Goal: Information Seeking & Learning: Learn about a topic

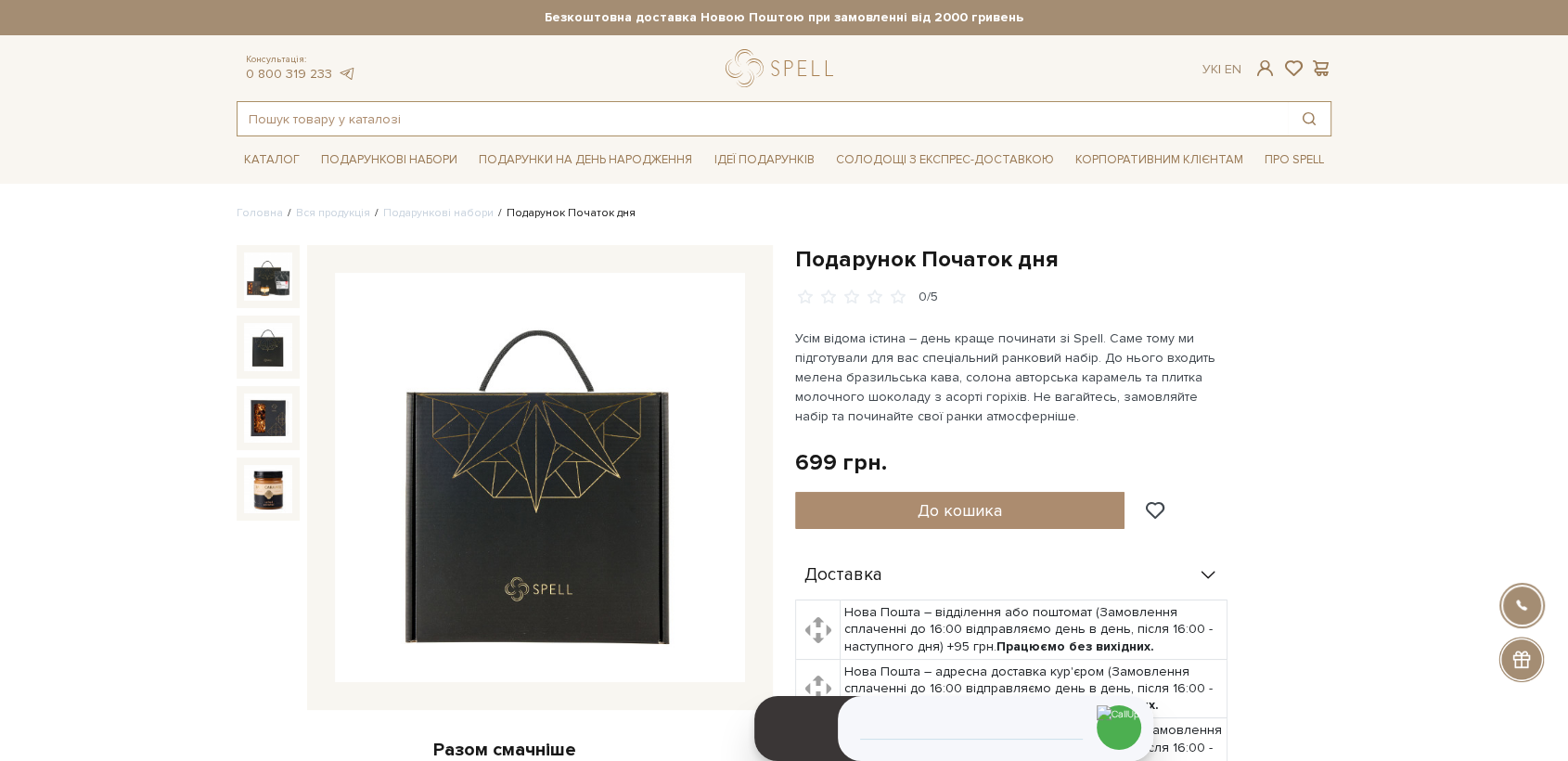
click at [325, 129] on input "text" at bounding box center [762, 119] width 1050 height 34
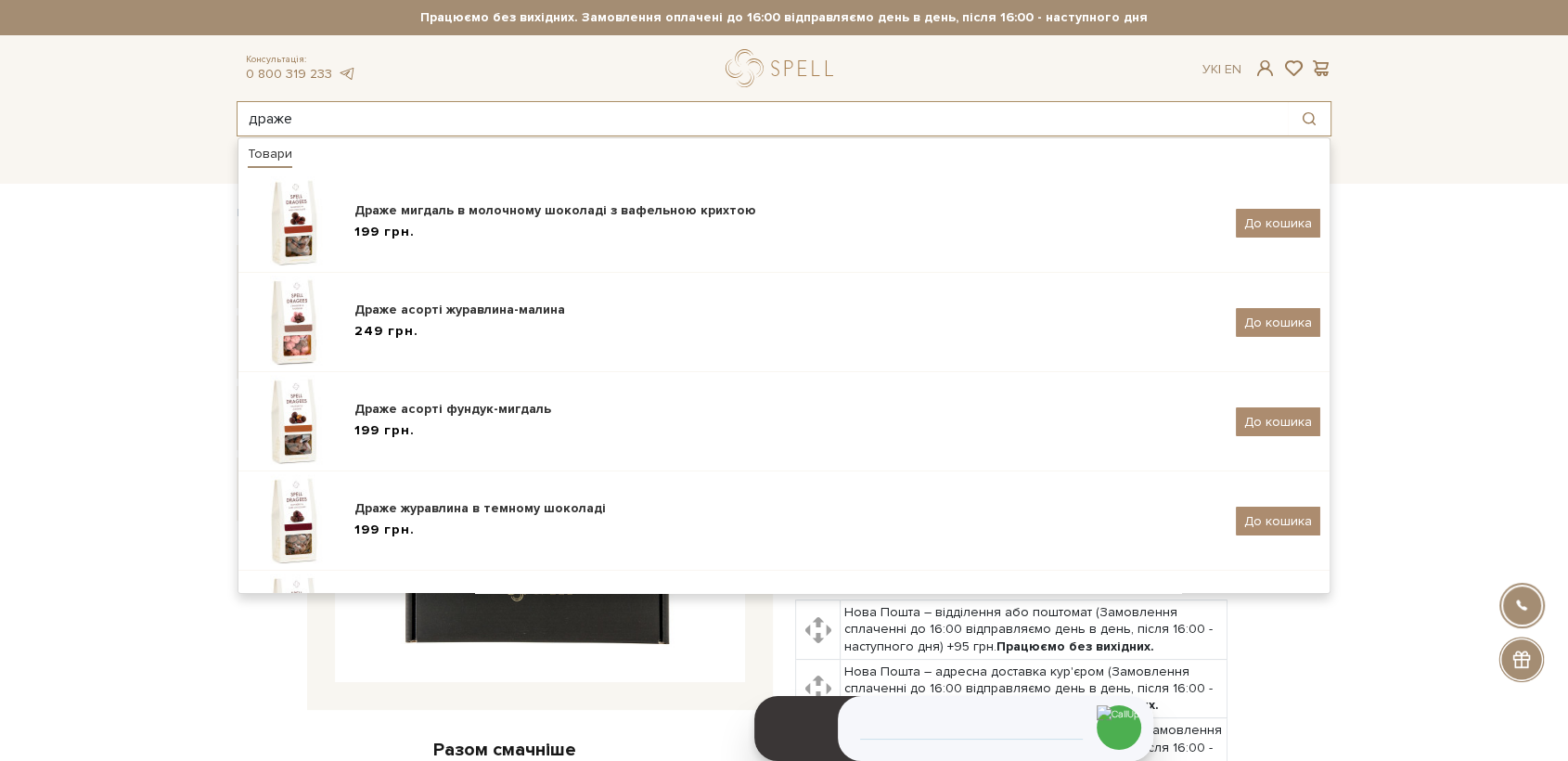
type input "драже"
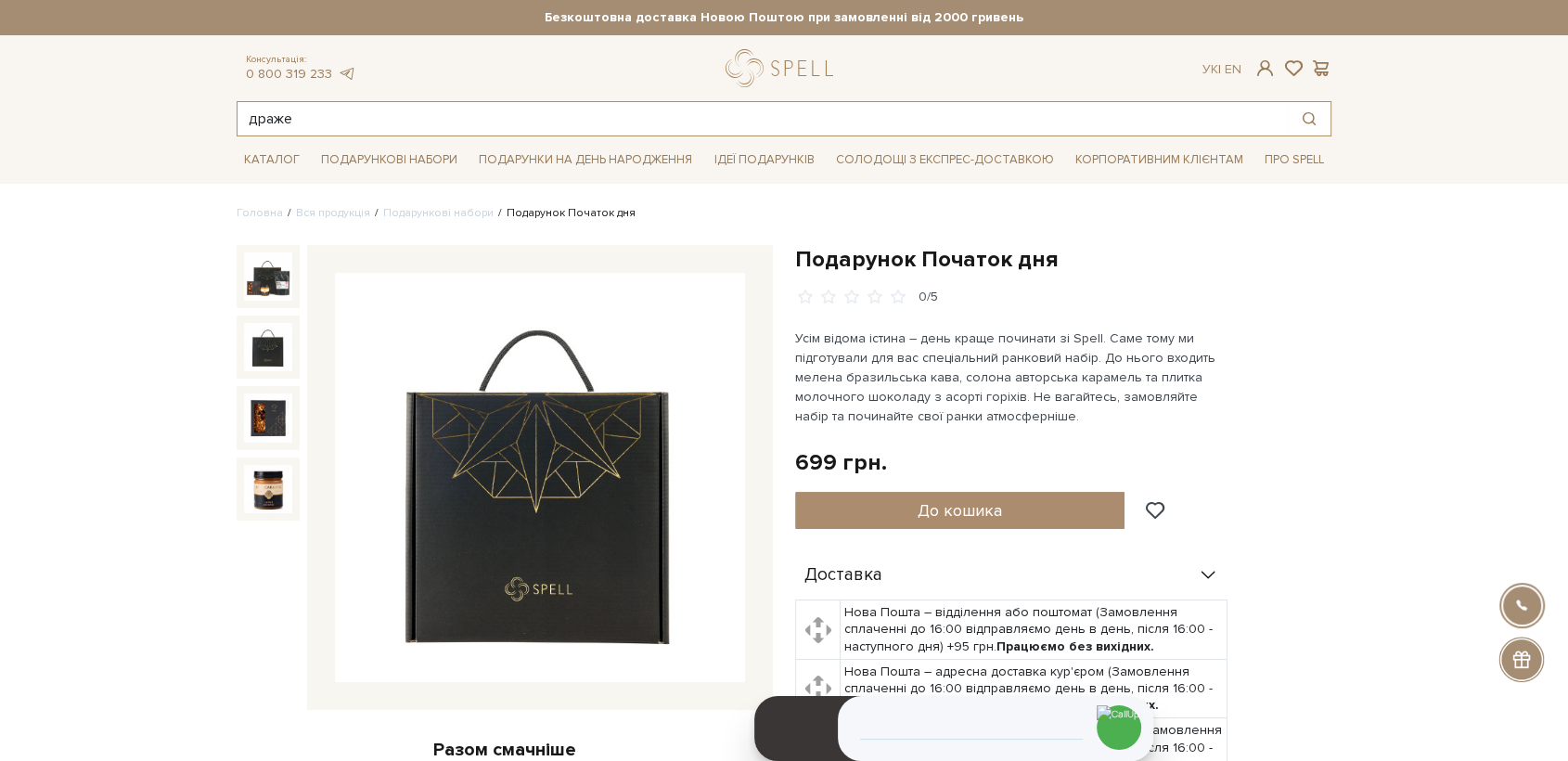
click at [365, 124] on input "драже" at bounding box center [762, 119] width 1050 height 34
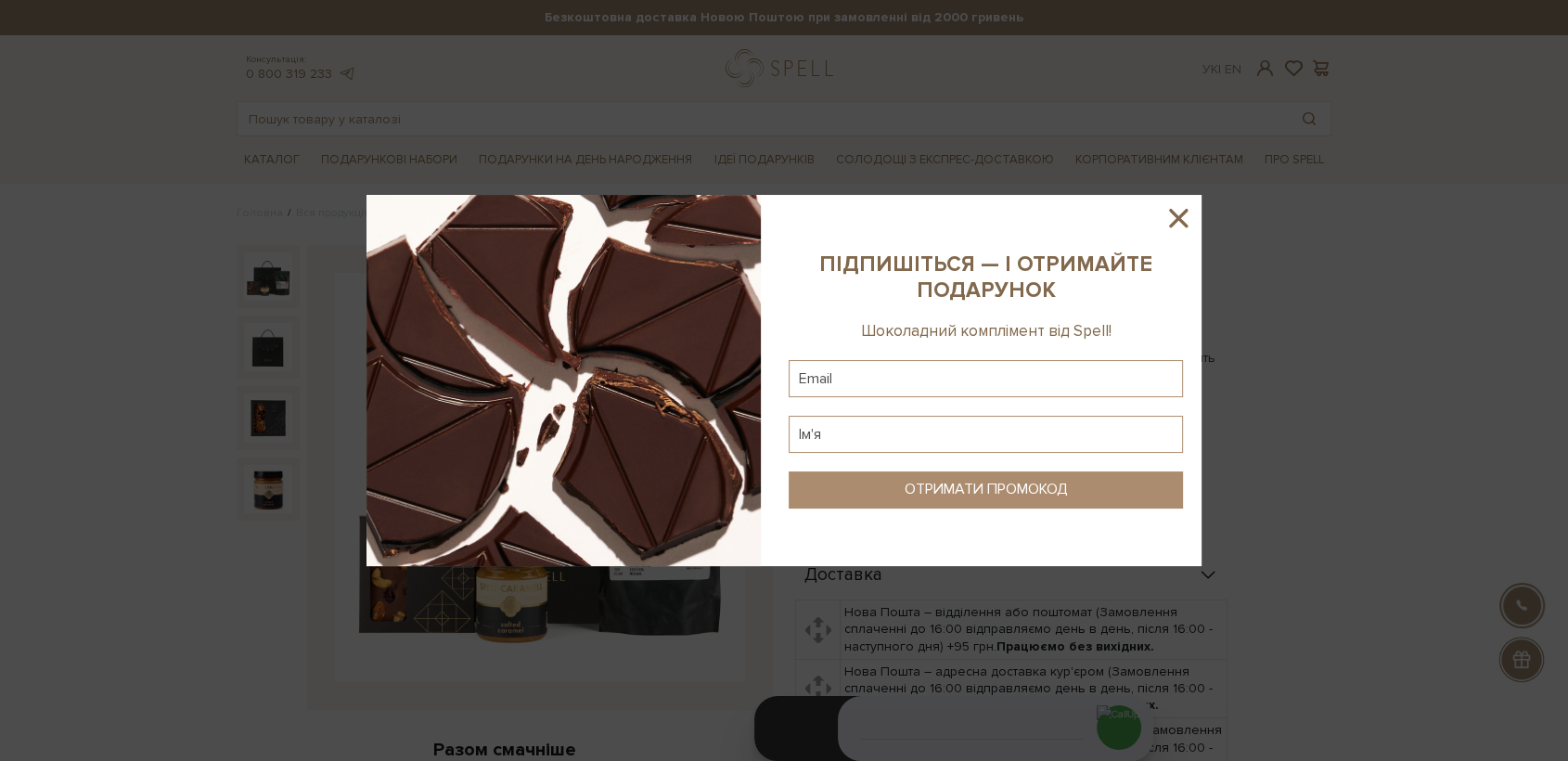
click at [1173, 213] on icon at bounding box center [1177, 217] width 18 height 18
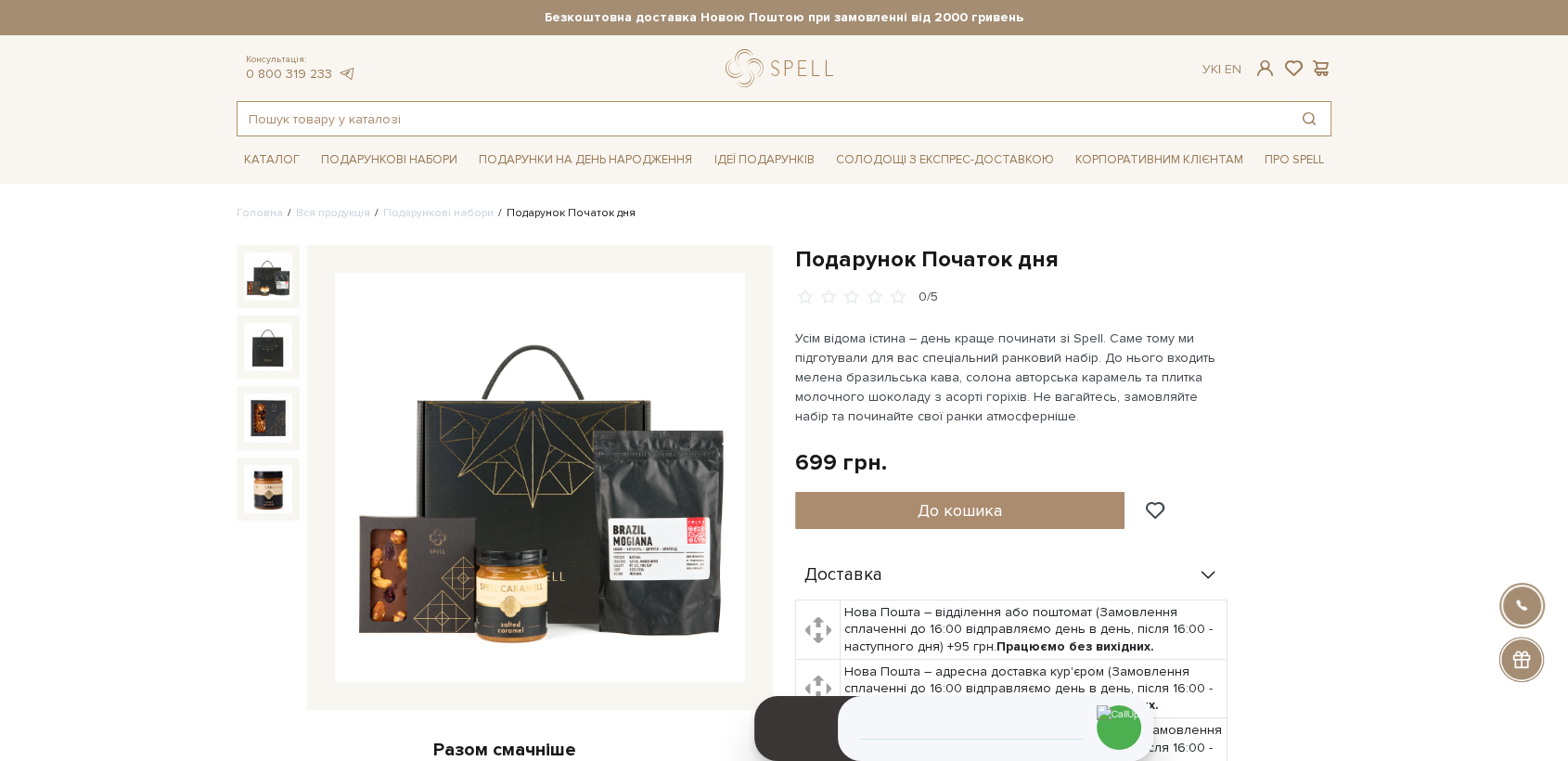
click at [354, 113] on input "text" at bounding box center [762, 119] width 1050 height 34
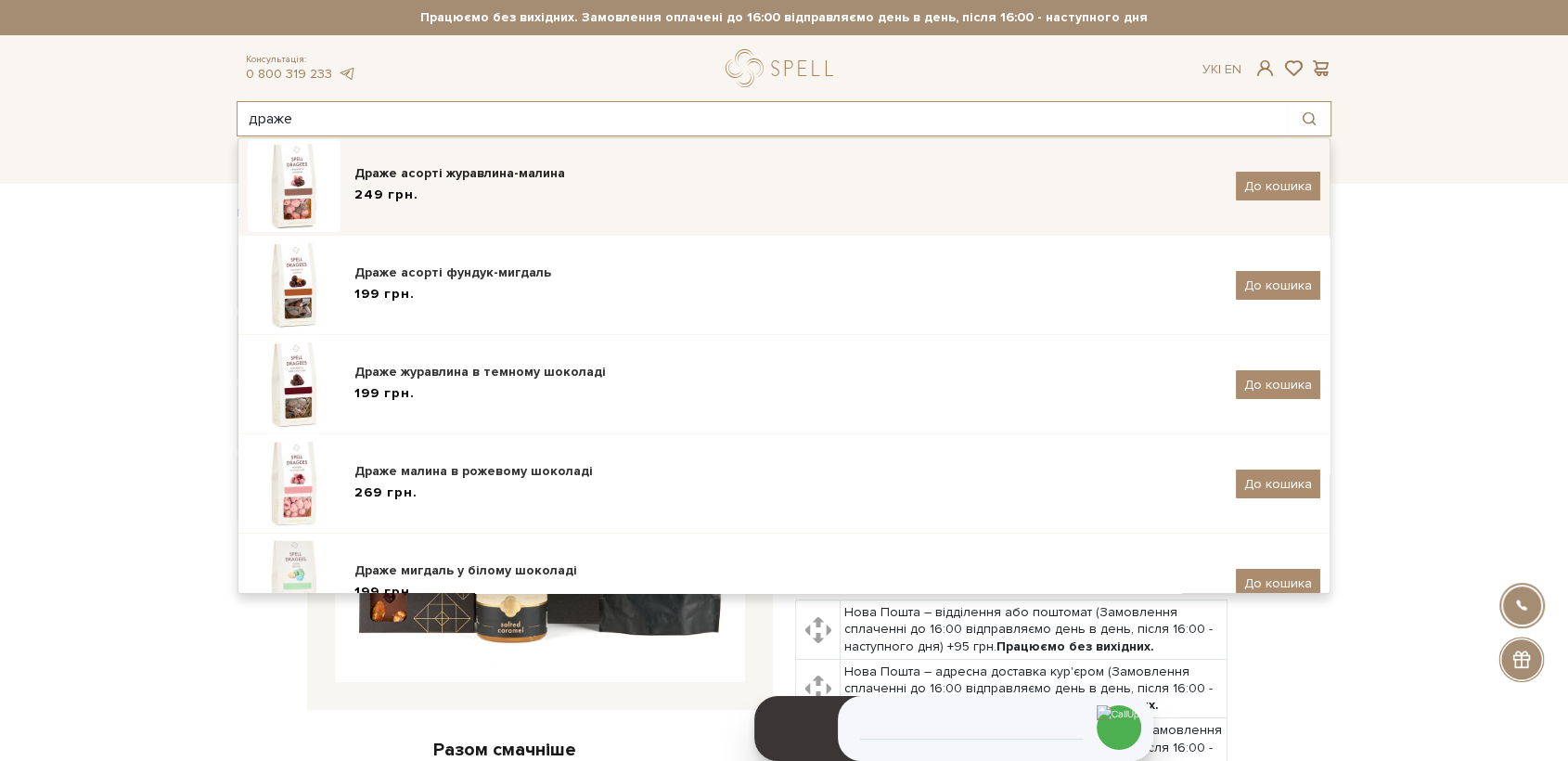
scroll to position [108, 0]
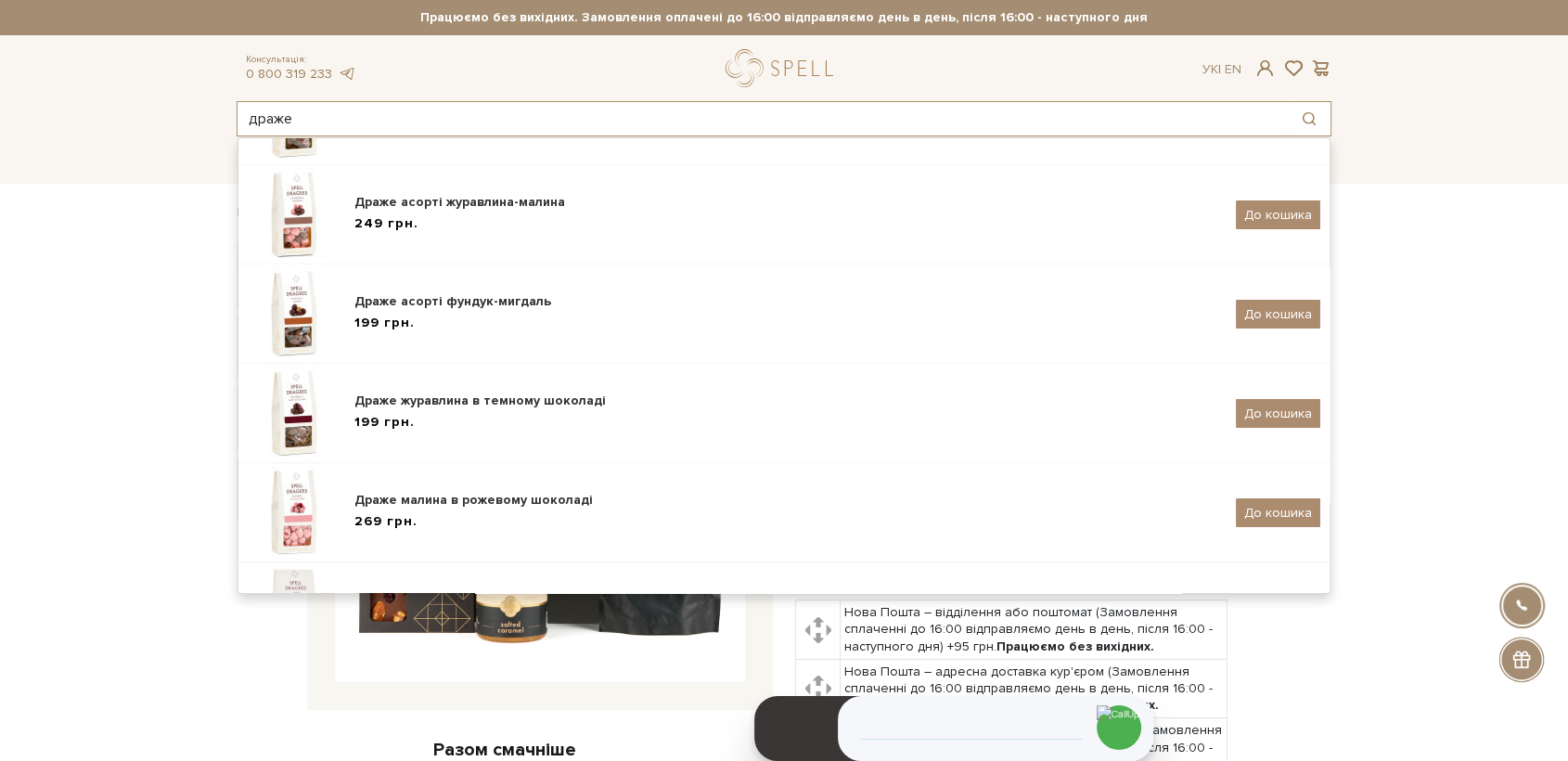
type input "драже"
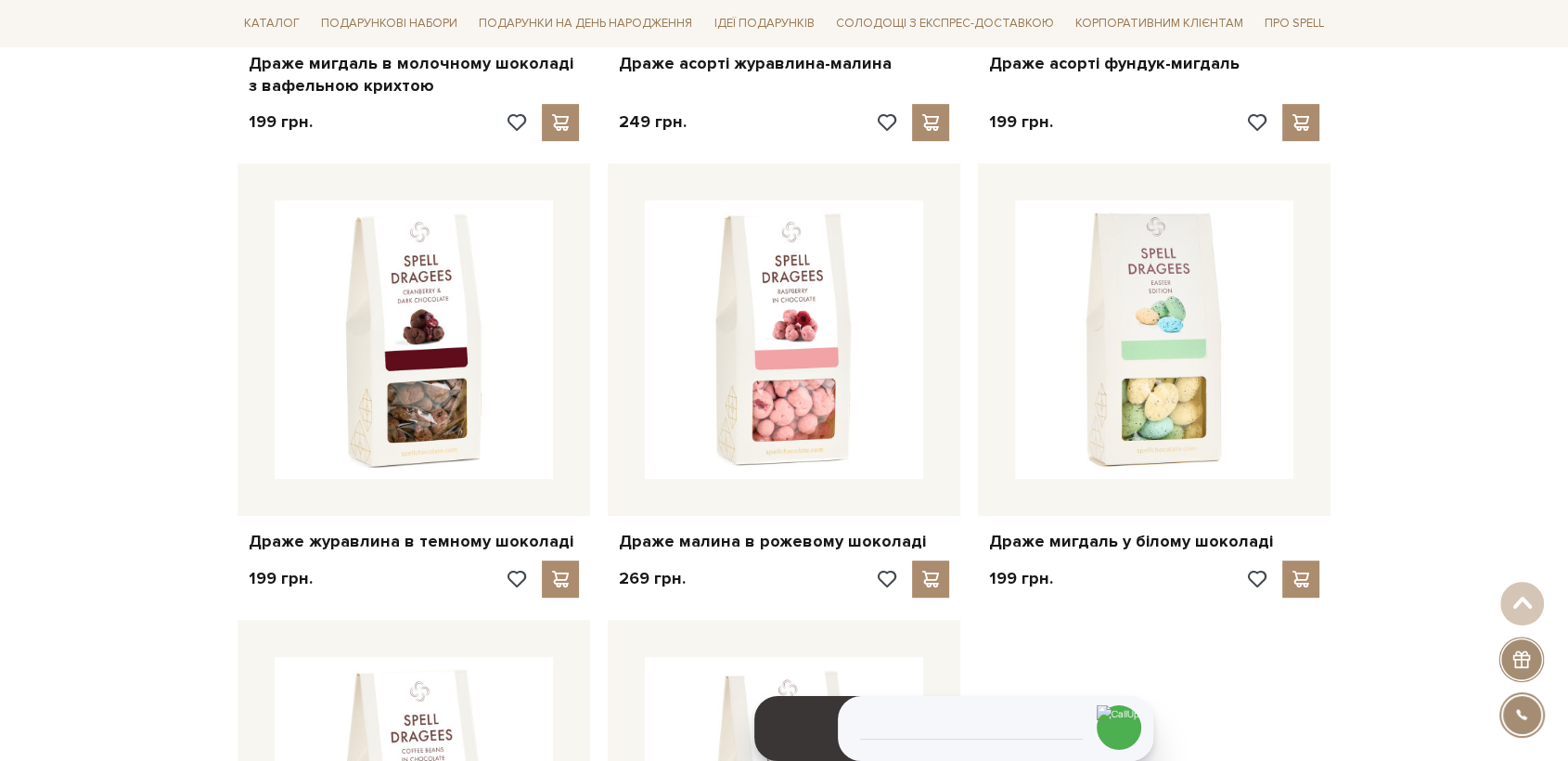
scroll to position [767, 0]
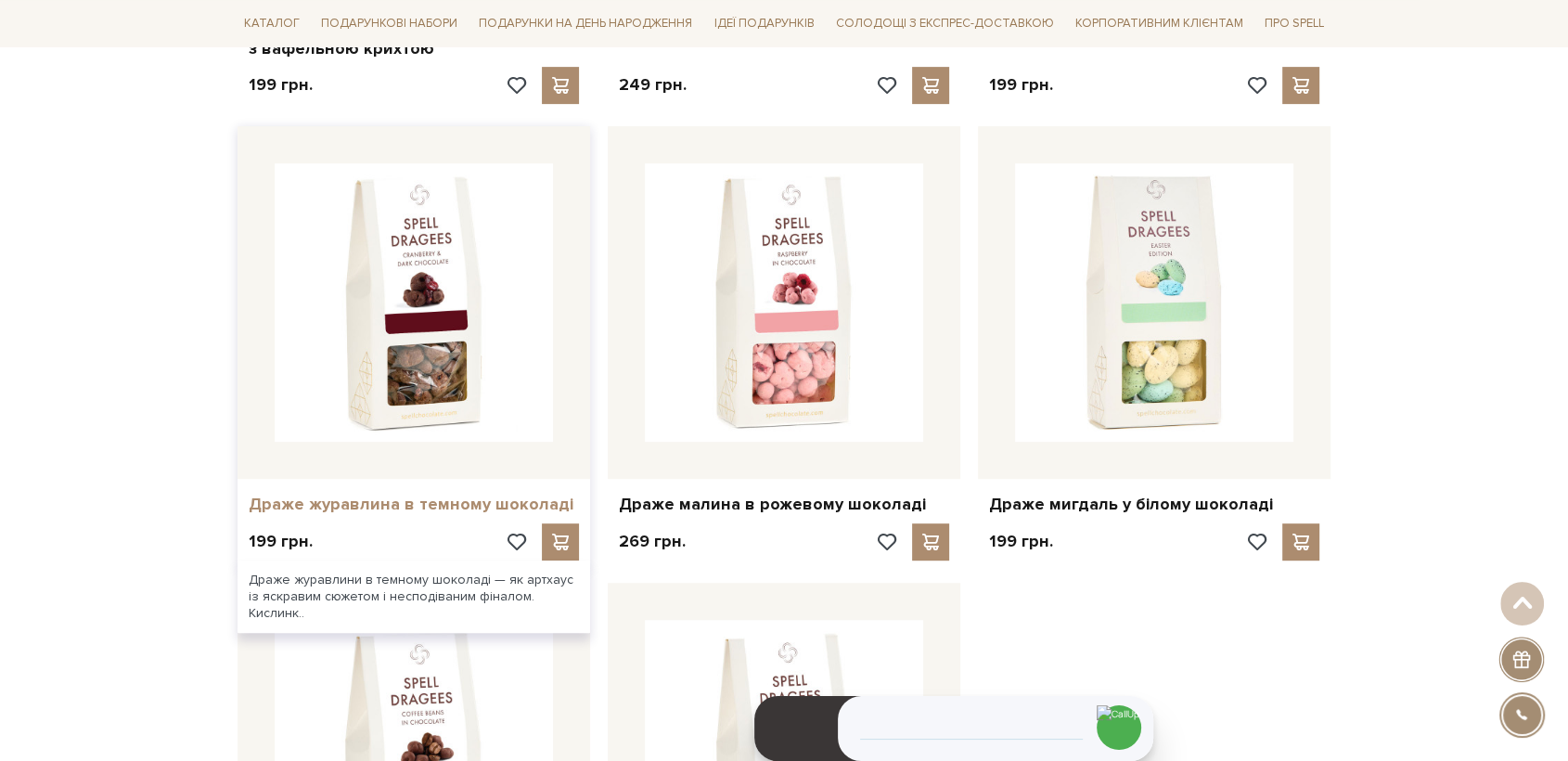
click at [436, 500] on link "Драже журавлина в темному шоколаді" at bounding box center [414, 504] width 331 height 21
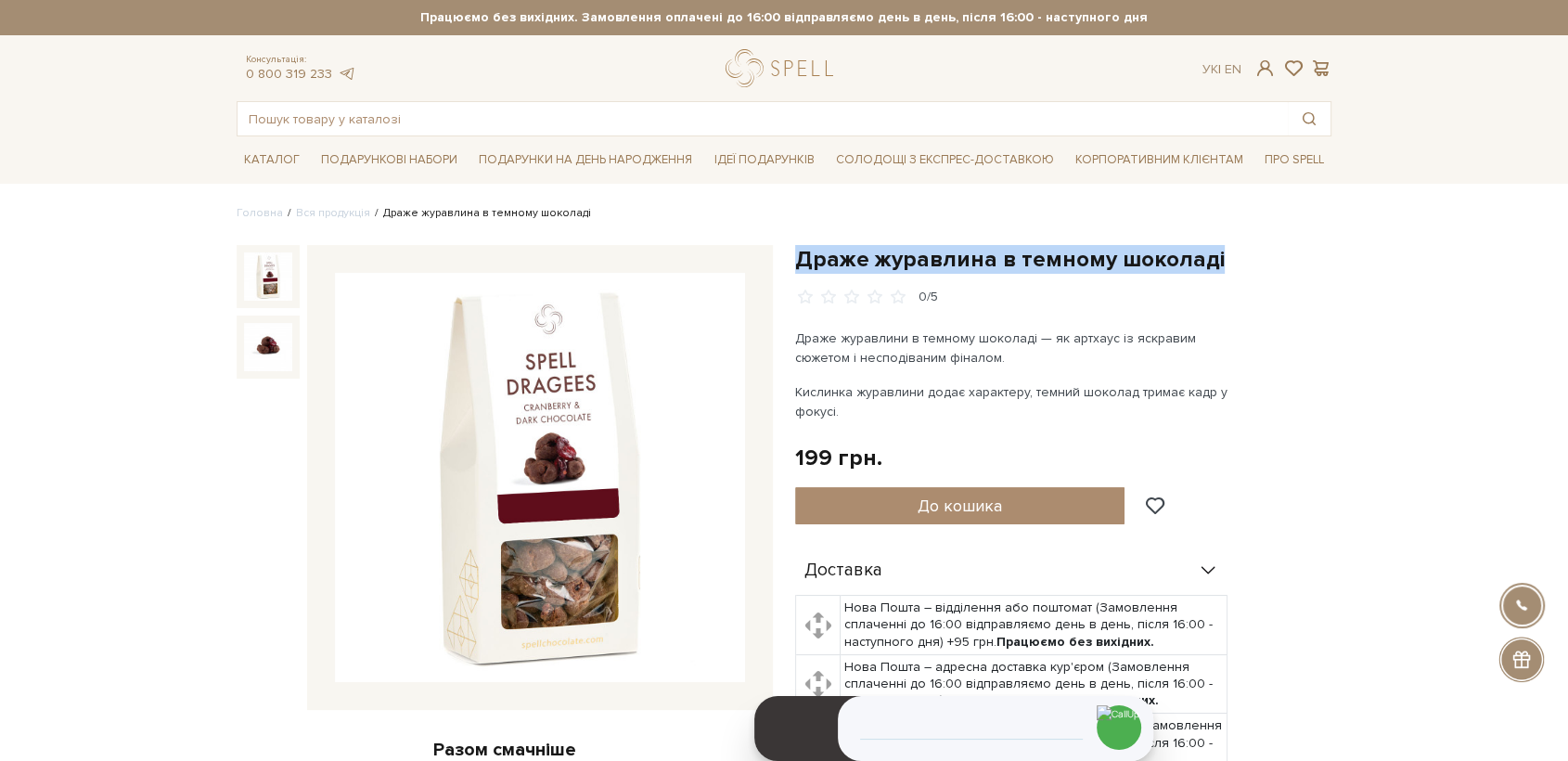
drag, startPoint x: 797, startPoint y: 257, endPoint x: 1210, endPoint y: 257, distance: 413.0
click at [1210, 257] on h1 "Драже журавлина в темному шоколаді" at bounding box center [1064, 259] width 536 height 29
copy h1 "Драже журавлина в темному шоколаді"
